Goal: Check status

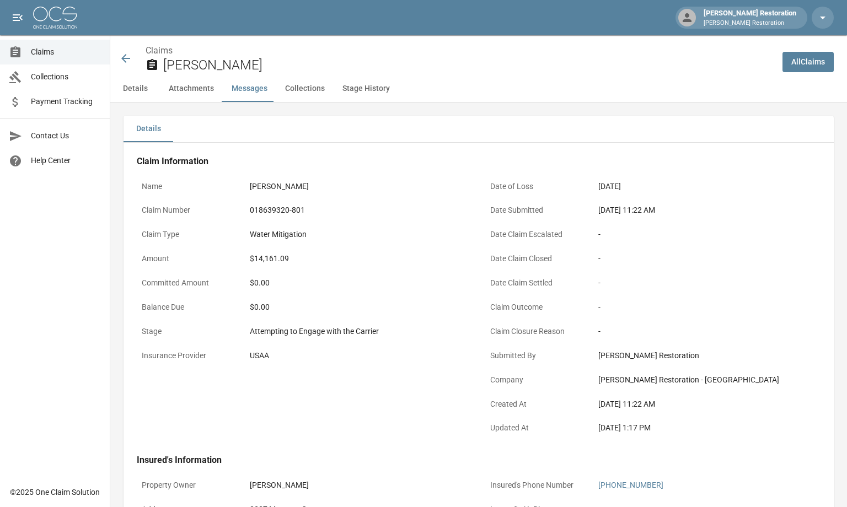
scroll to position [937, 0]
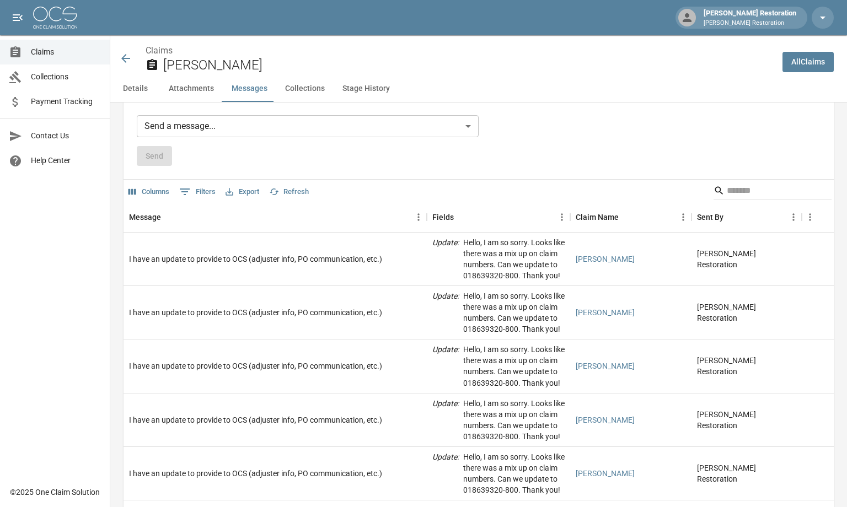
click at [126, 57] on icon at bounding box center [125, 58] width 13 height 13
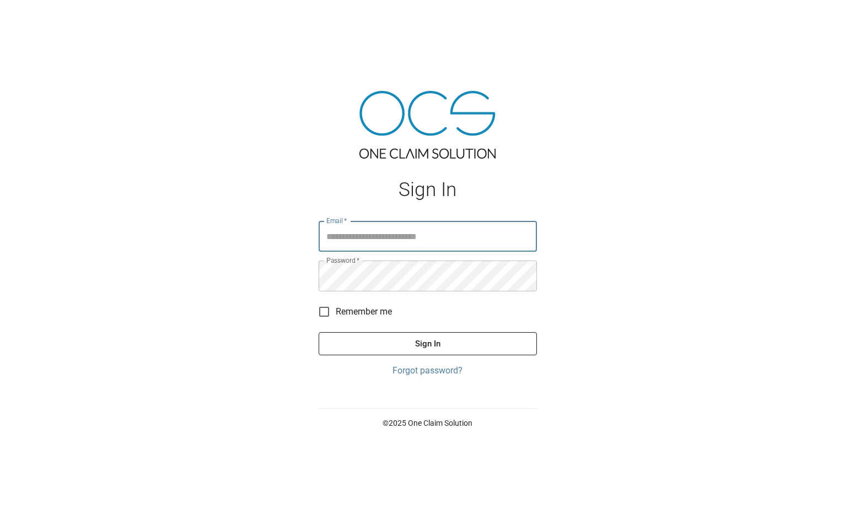
type input "**********"
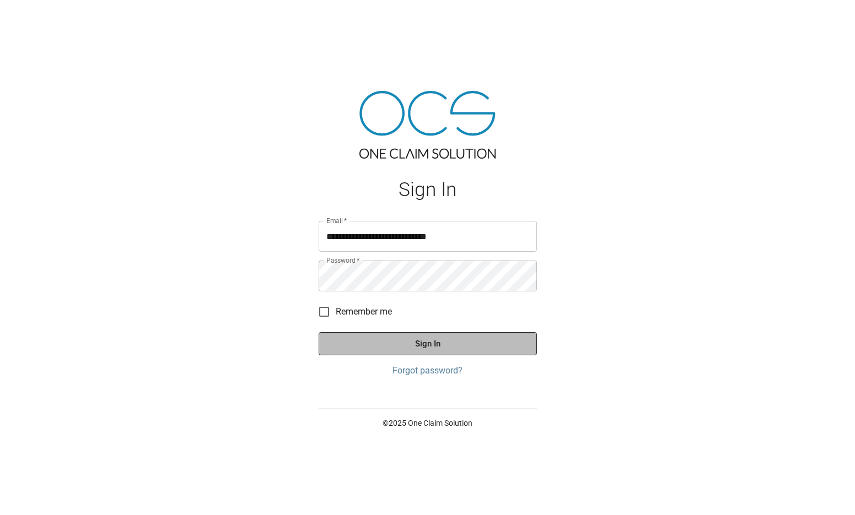
click at [408, 351] on button "Sign In" at bounding box center [428, 343] width 218 height 23
